Goal: Task Accomplishment & Management: Use online tool/utility

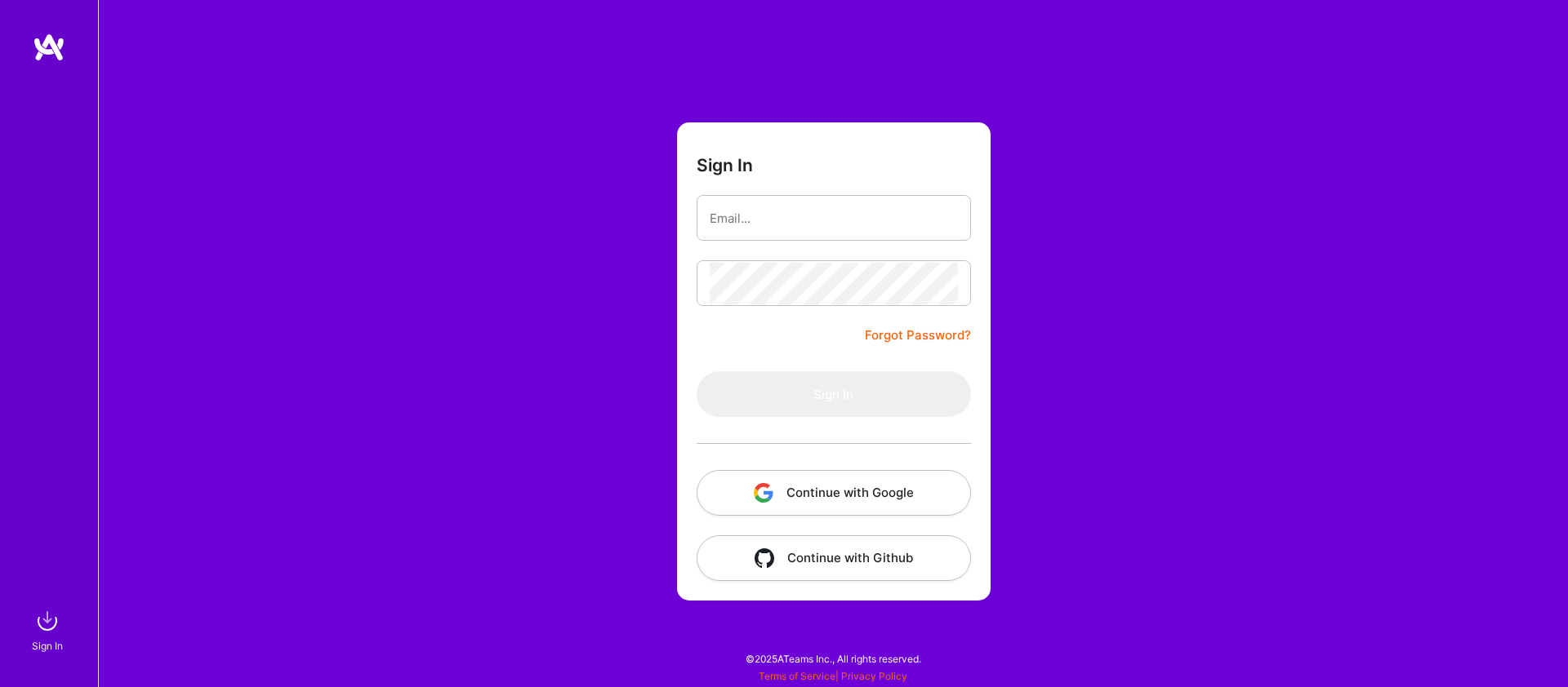
click at [770, 491] on img "button" at bounding box center [764, 493] width 20 height 20
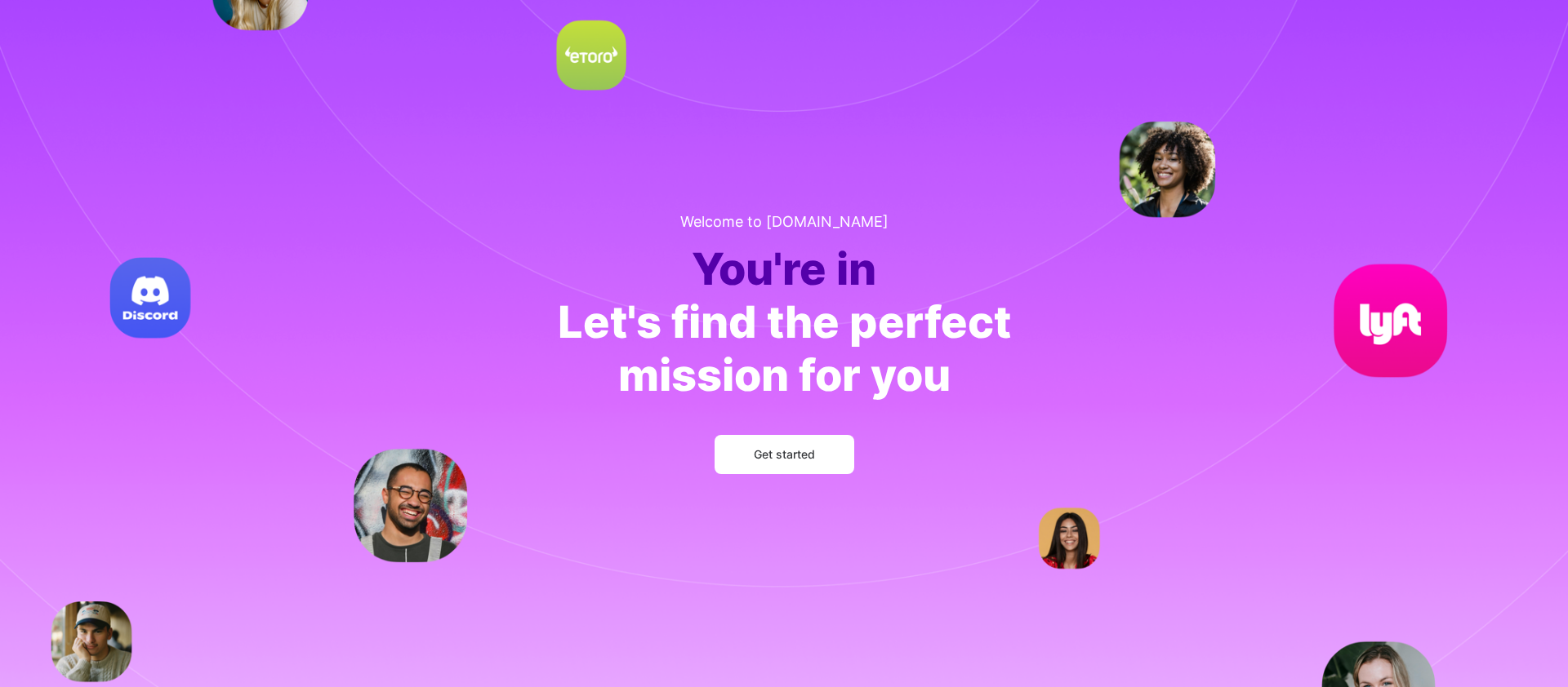
click at [768, 455] on span "Get started" at bounding box center [785, 454] width 61 height 16
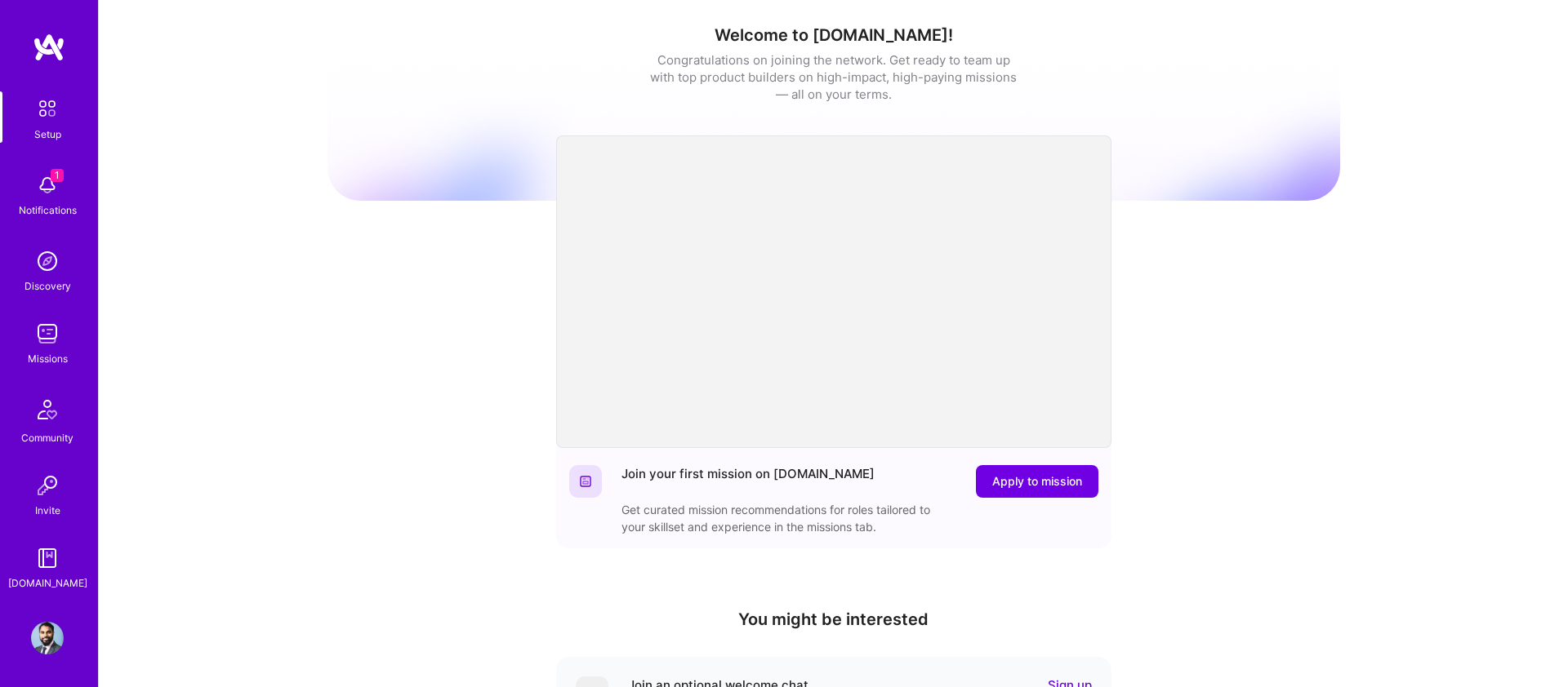
click at [43, 346] on img at bounding box center [47, 334] width 32 height 32
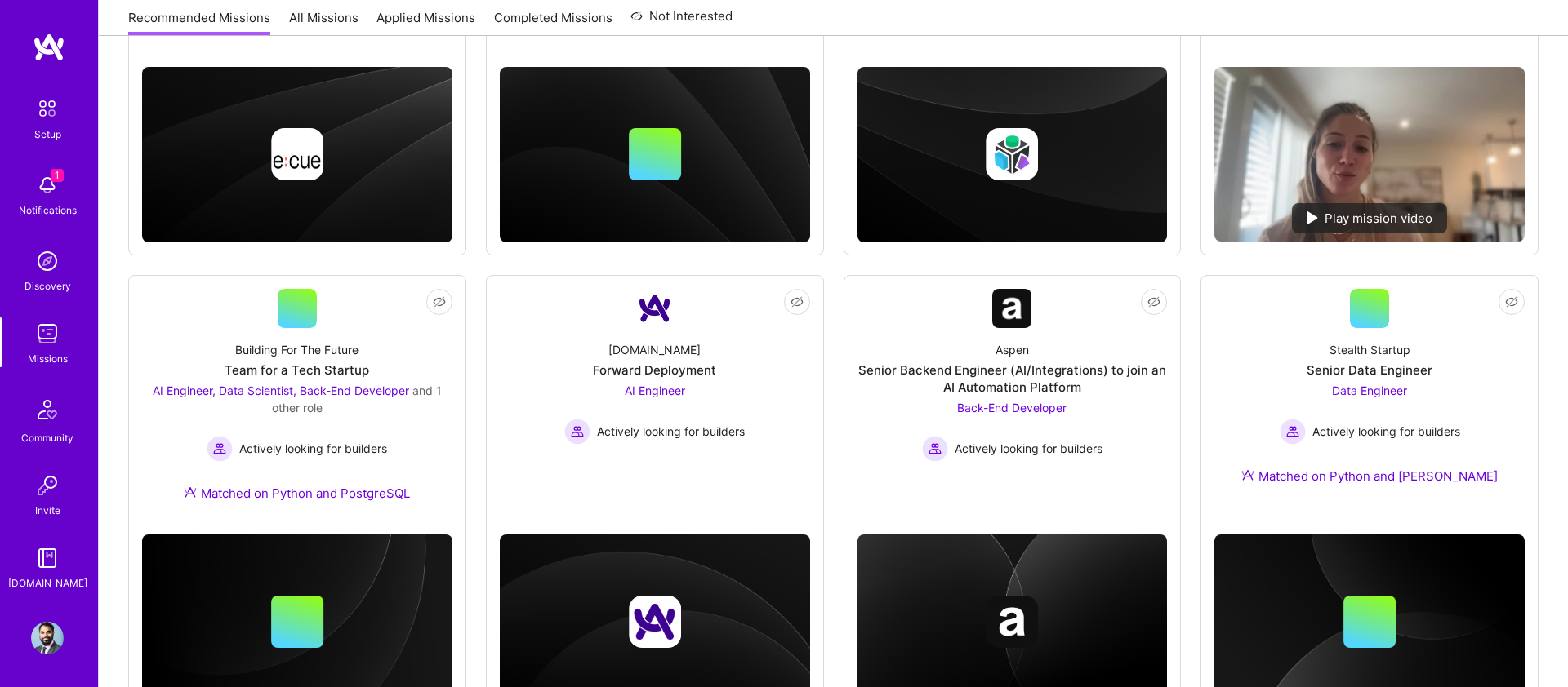
scroll to position [470, 0]
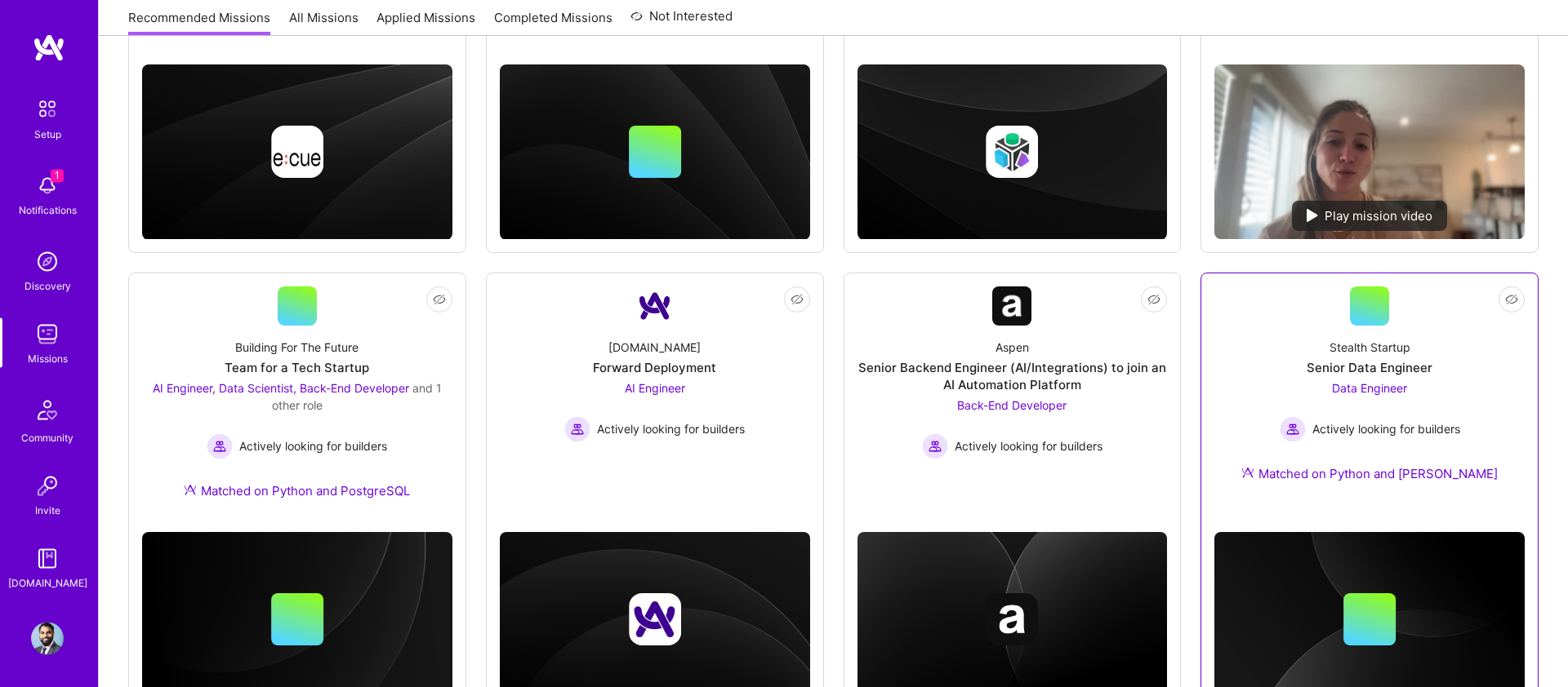
click at [1376, 392] on span "Data Engineer" at bounding box center [1369, 388] width 75 height 14
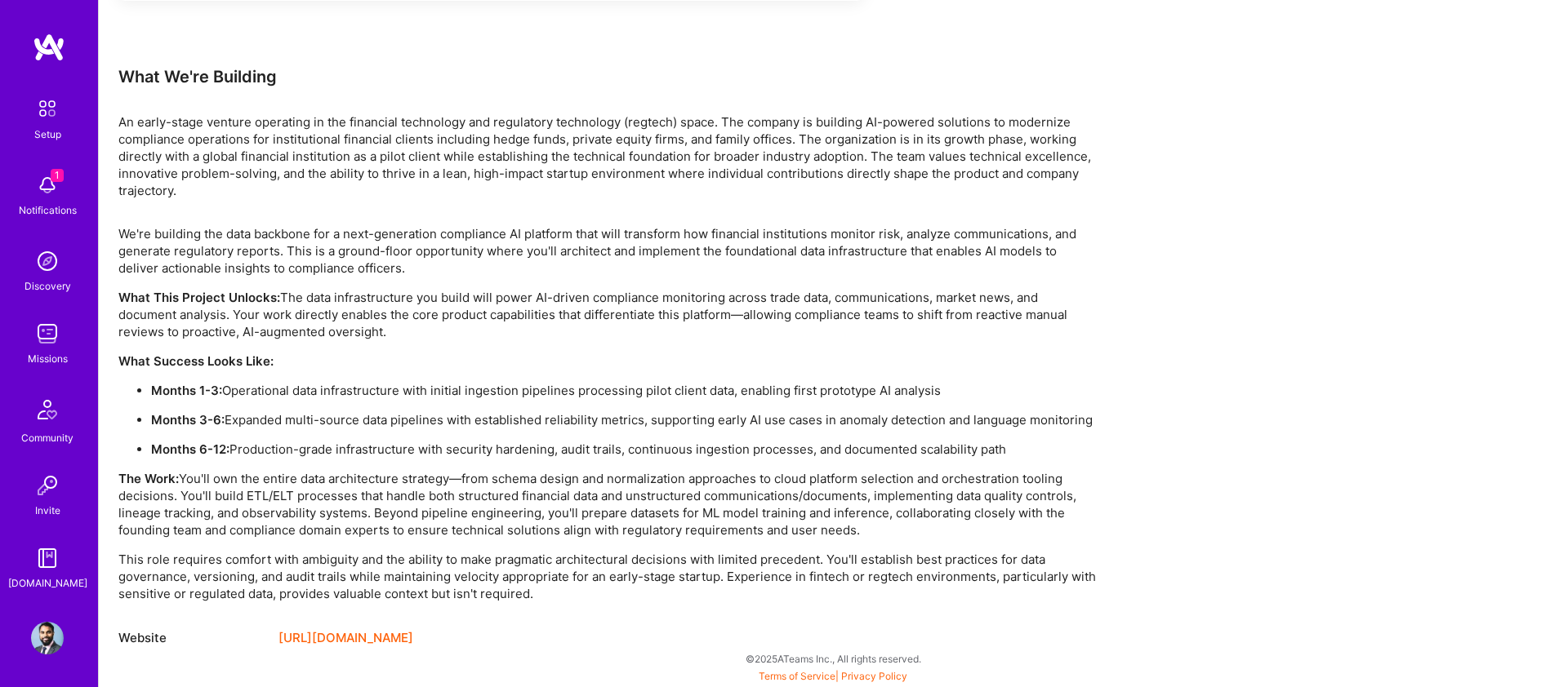
scroll to position [510, 0]
